Goal: Navigation & Orientation: Understand site structure

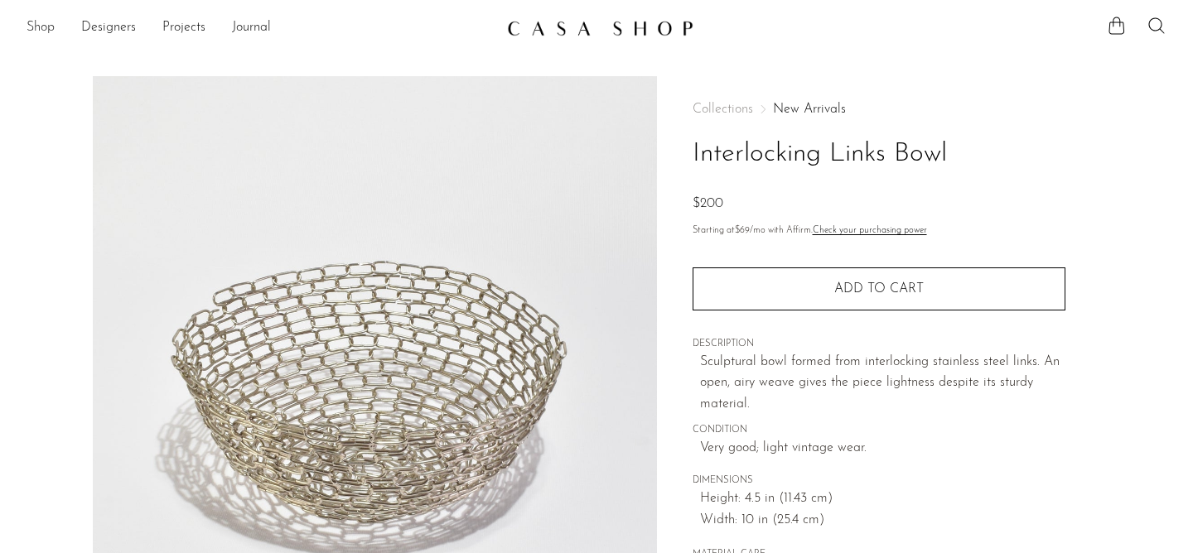
click at [41, 24] on link "Shop" at bounding box center [41, 28] width 28 height 22
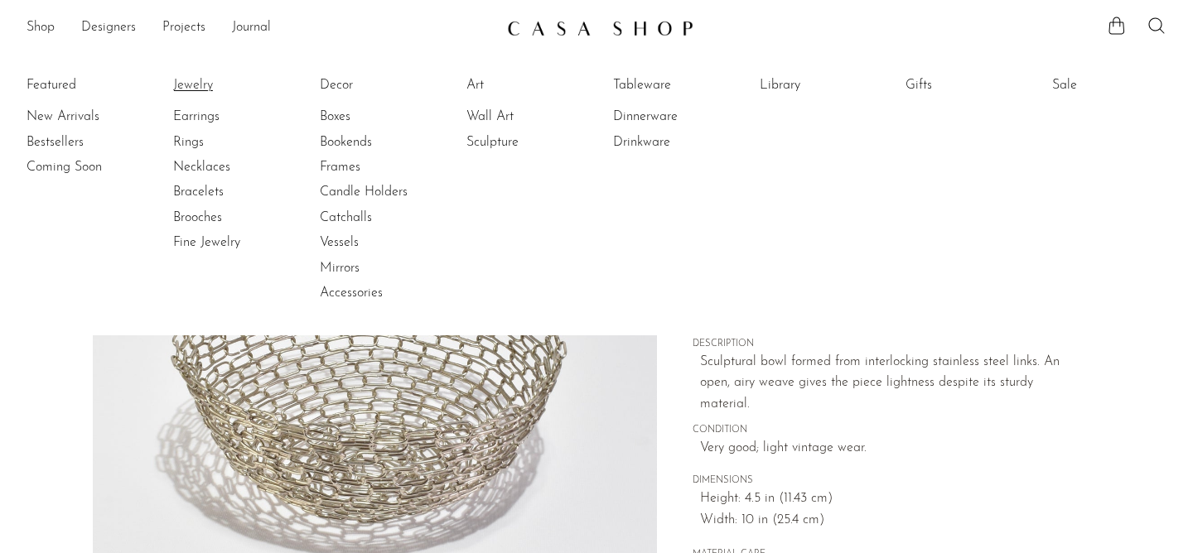
click at [195, 85] on link "Jewelry" at bounding box center [235, 85] width 124 height 18
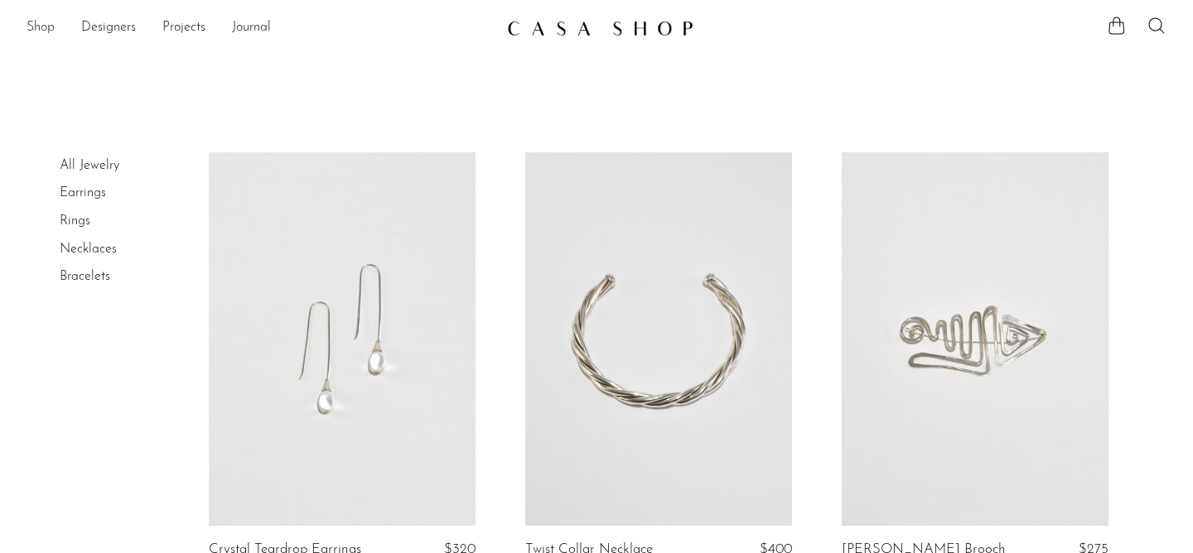
click at [41, 27] on link "Shop" at bounding box center [41, 28] width 28 height 22
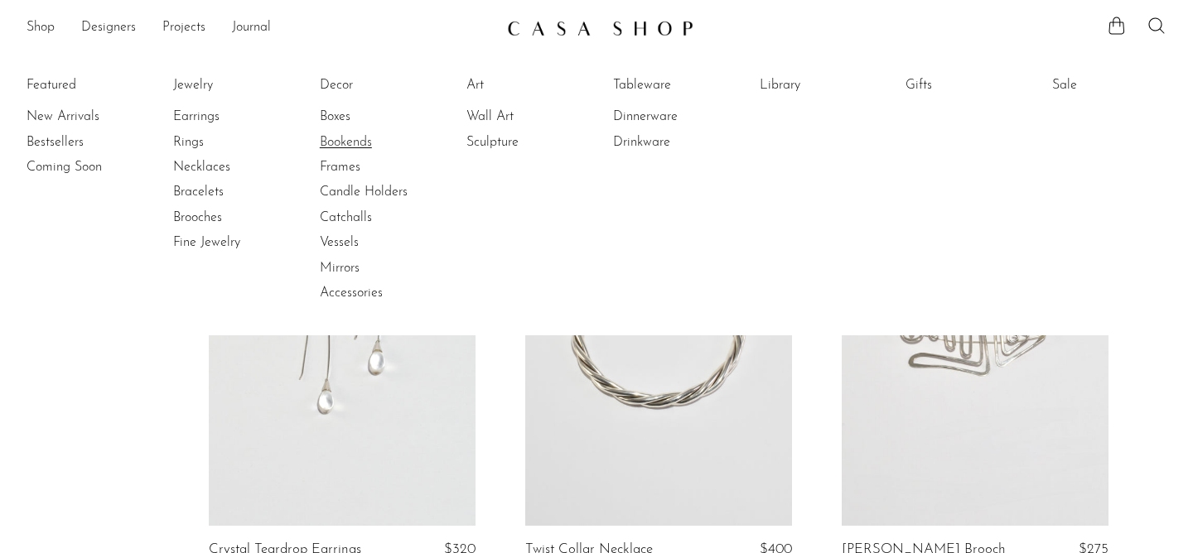
click at [367, 138] on link "Bookends" at bounding box center [382, 142] width 124 height 18
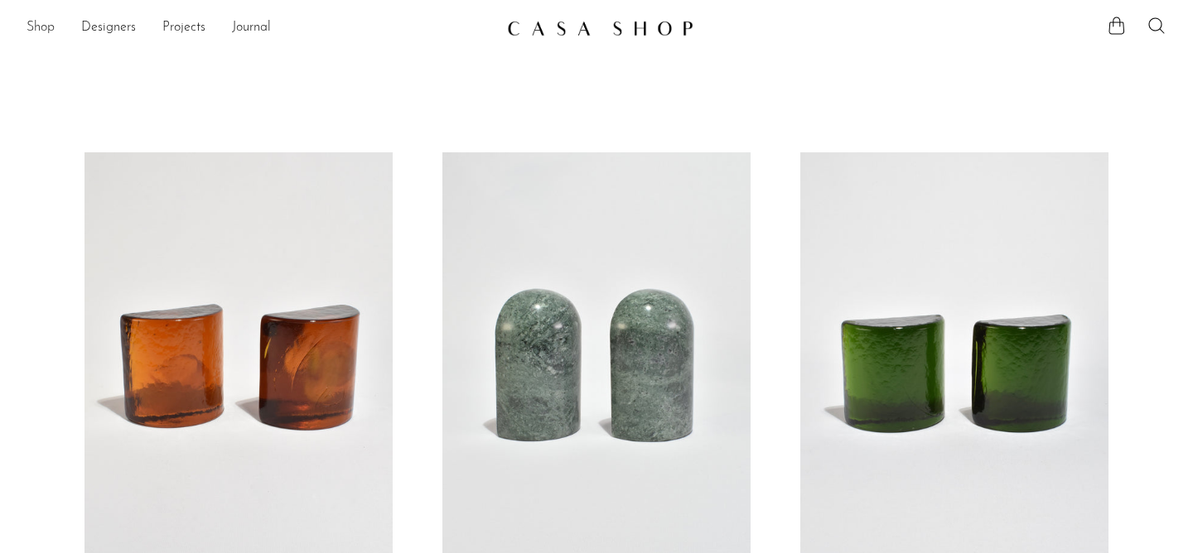
click at [35, 26] on link "Shop" at bounding box center [41, 28] width 28 height 22
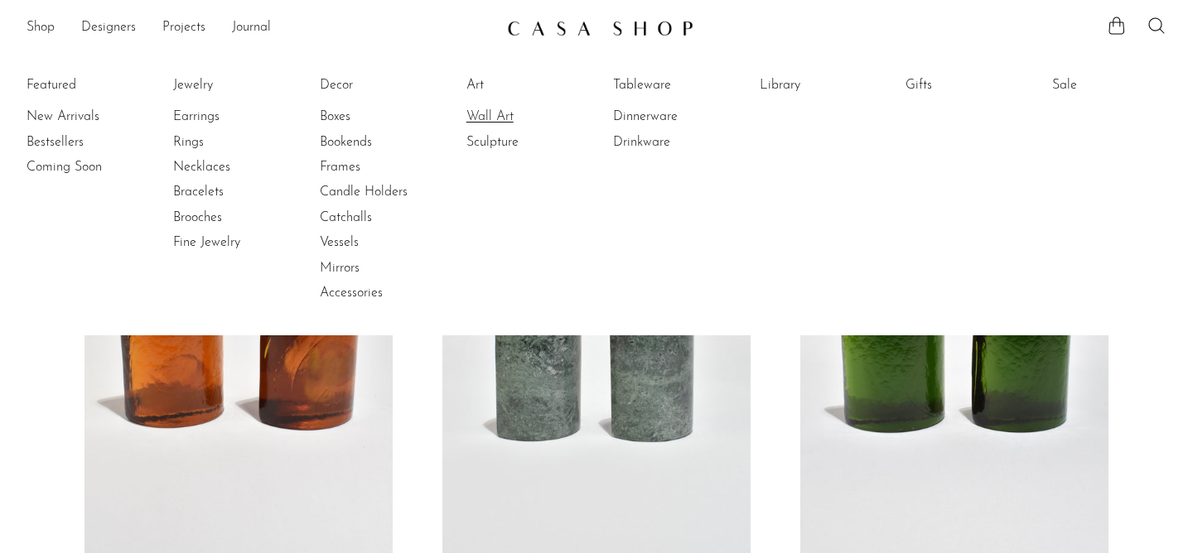
click at [498, 118] on link "Wall Art" at bounding box center [528, 117] width 124 height 18
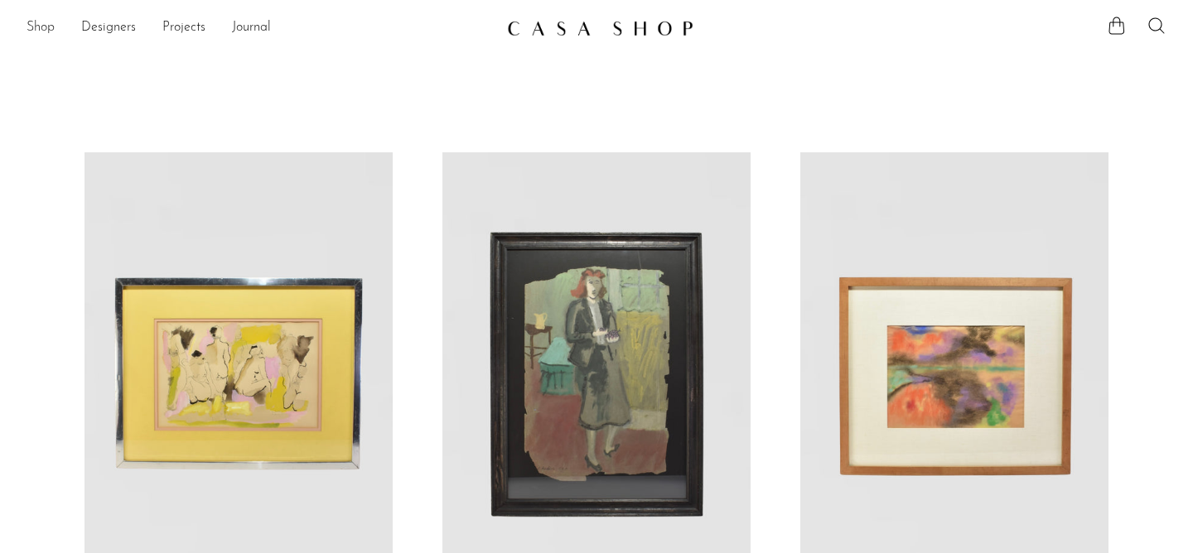
click at [36, 23] on link "Shop" at bounding box center [41, 28] width 28 height 22
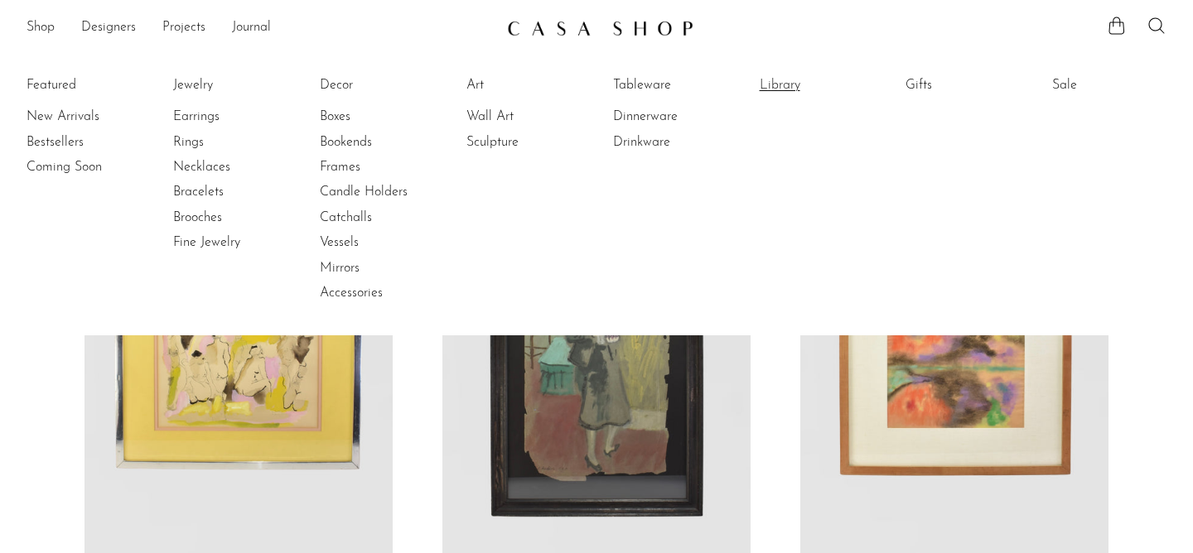
click at [789, 81] on link "Library" at bounding box center [822, 85] width 124 height 18
